Goal: Navigation & Orientation: Understand site structure

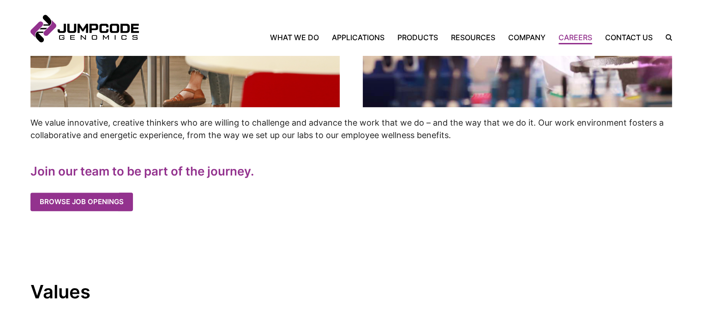
scroll to position [457, 0]
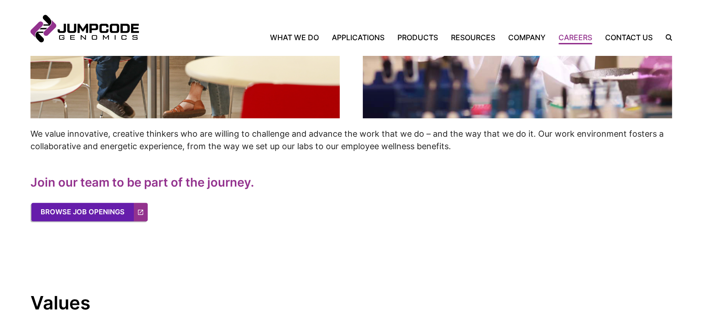
click at [88, 212] on link "Browse Job Openings" at bounding box center [89, 212] width 116 height 18
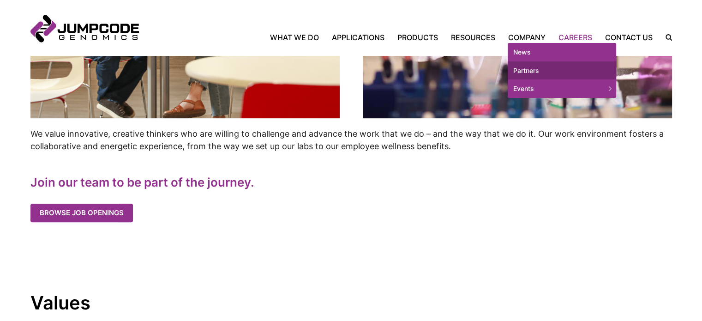
click at [534, 64] on link "Partners" at bounding box center [562, 70] width 108 height 18
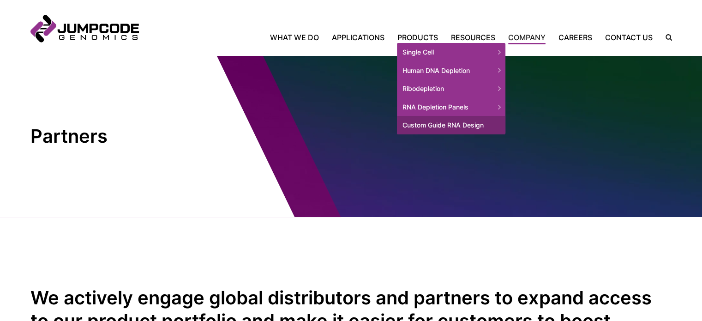
click at [416, 123] on link "Custom Guide RNA Design" at bounding box center [451, 125] width 108 height 18
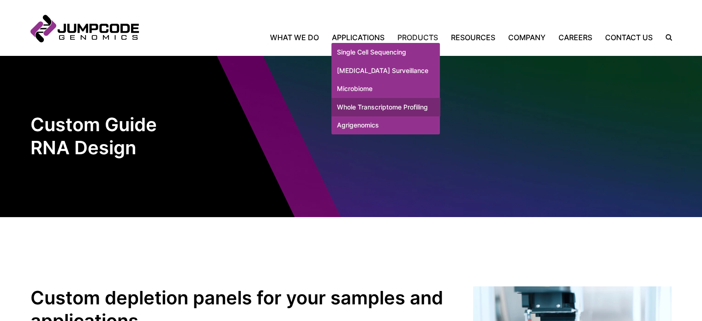
click at [348, 116] on link "Whole Transcriptome Profiling" at bounding box center [385, 107] width 108 height 18
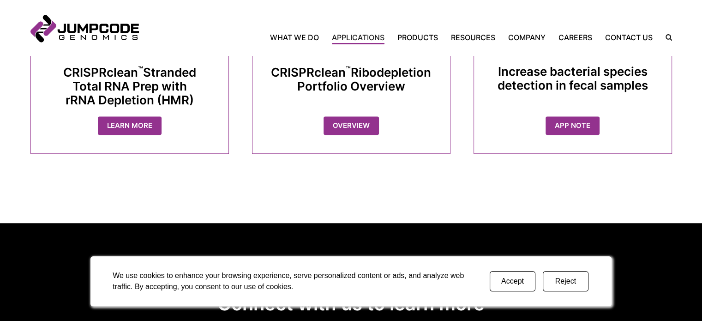
scroll to position [720, 0]
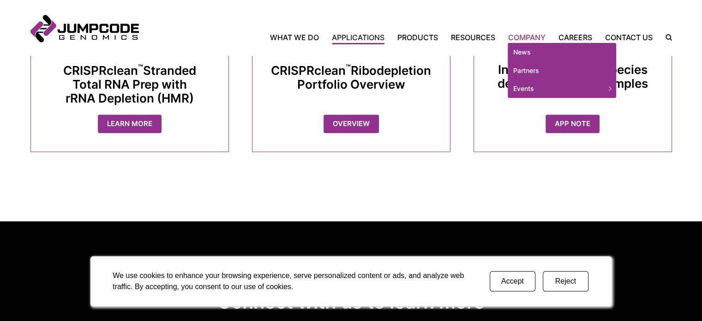
click at [528, 36] on link "Company" at bounding box center [527, 37] width 50 height 11
